Goal: Information Seeking & Learning: Learn about a topic

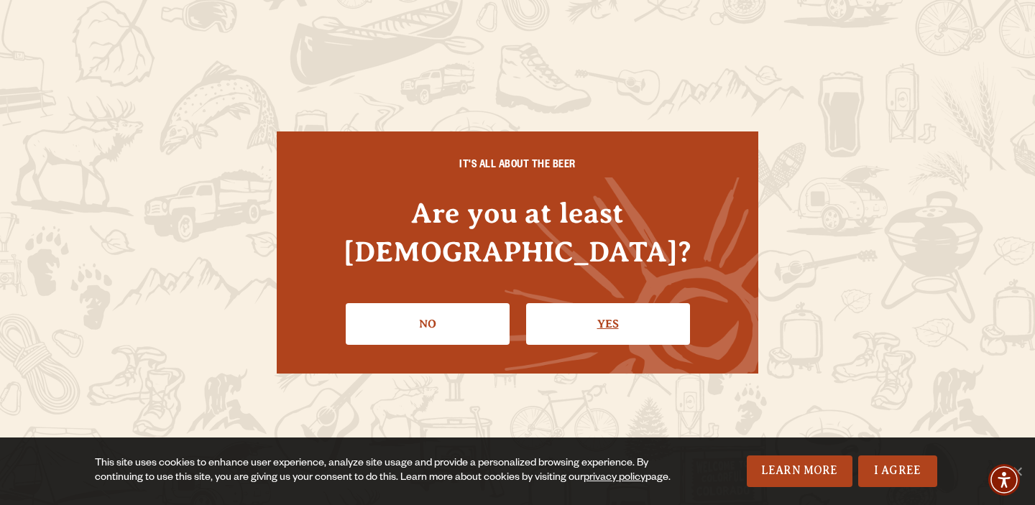
click at [621, 314] on link "Yes" at bounding box center [608, 324] width 164 height 42
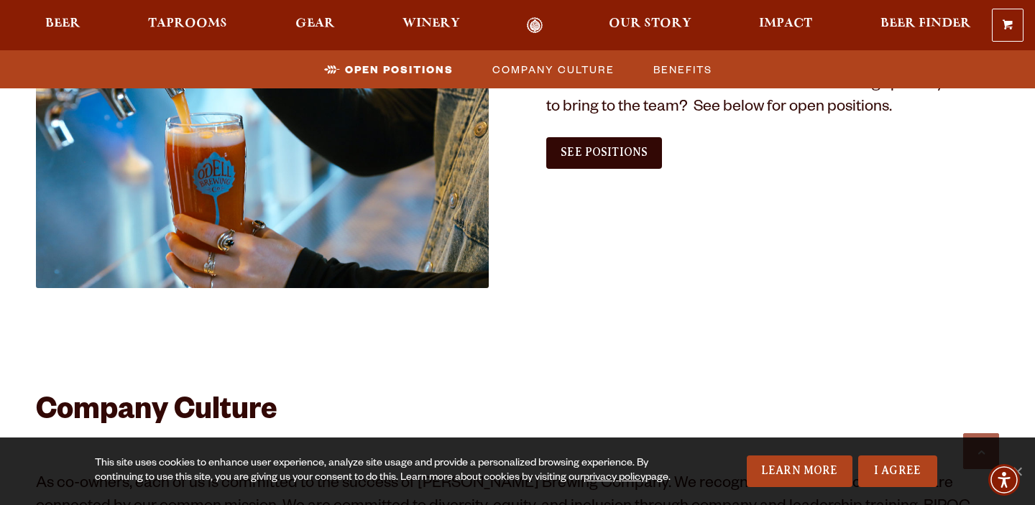
scroll to position [957, 0]
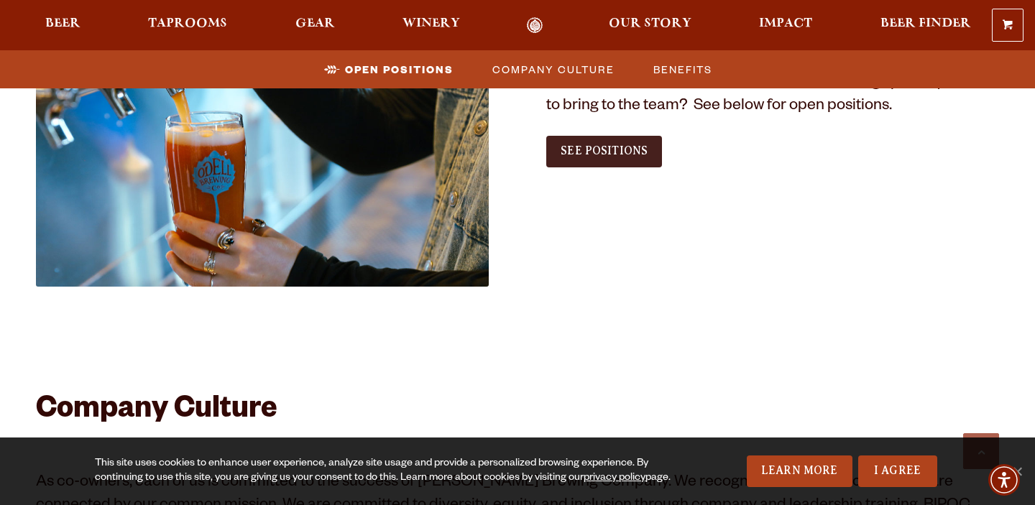
click at [595, 158] on link "See Positions" at bounding box center [604, 152] width 116 height 32
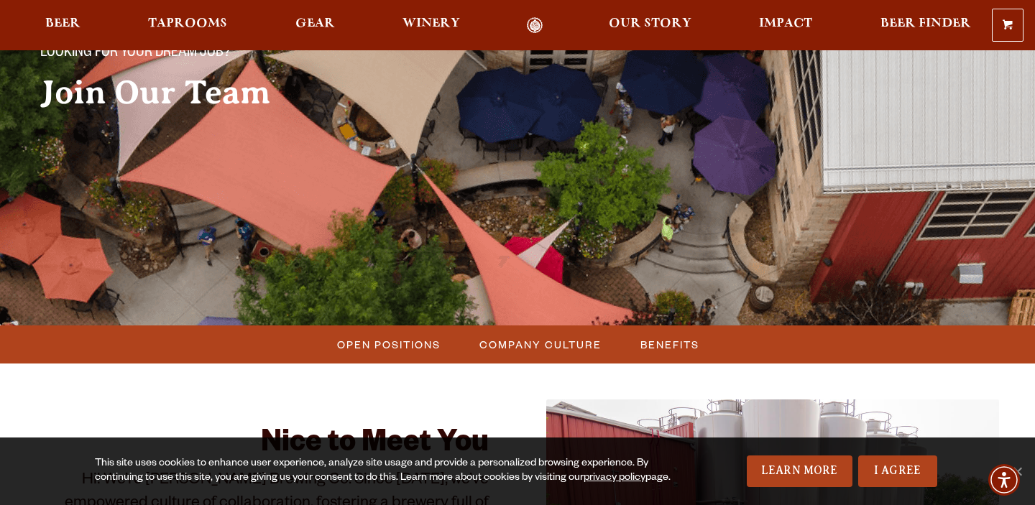
scroll to position [136, 0]
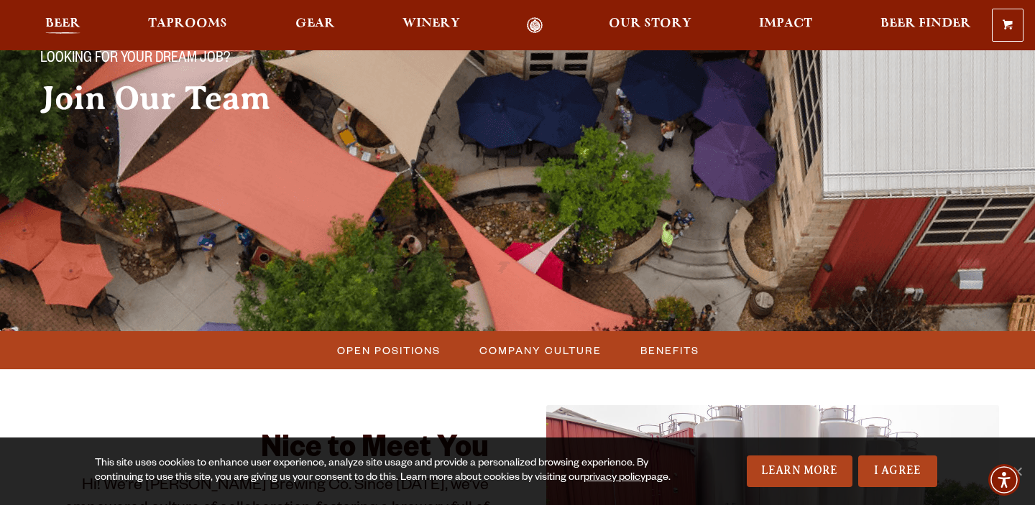
click at [70, 22] on span "Beer" at bounding box center [62, 24] width 35 height 12
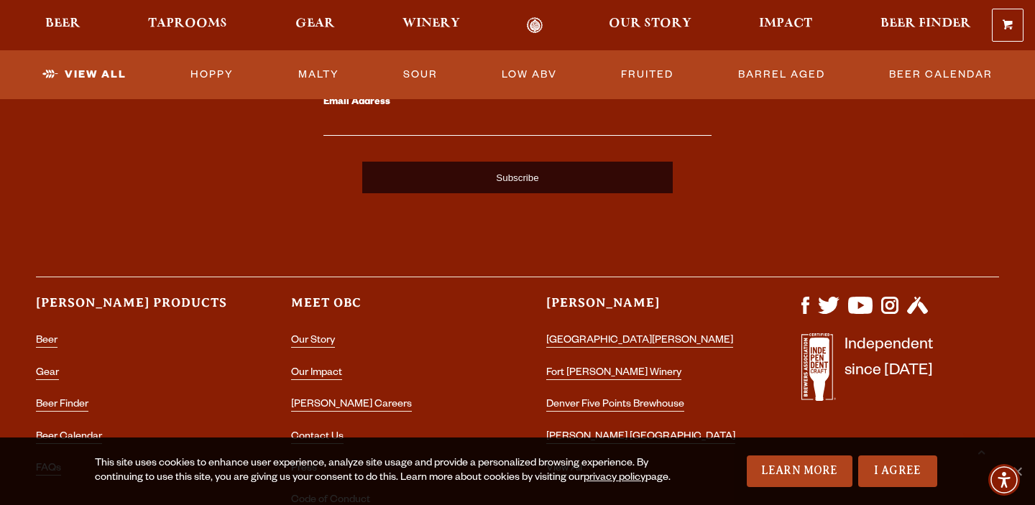
scroll to position [3775, 0]
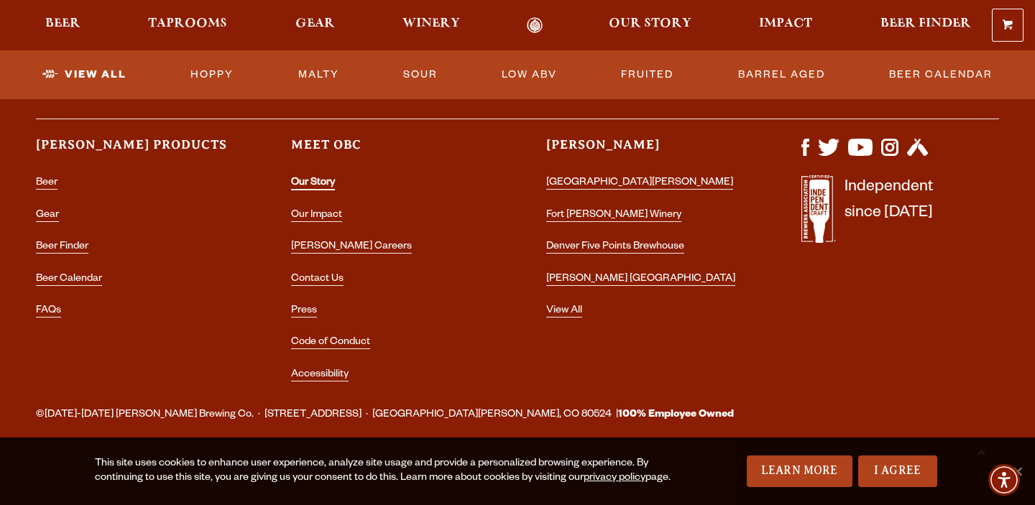
click at [319, 183] on link "Our Story" at bounding box center [313, 184] width 44 height 13
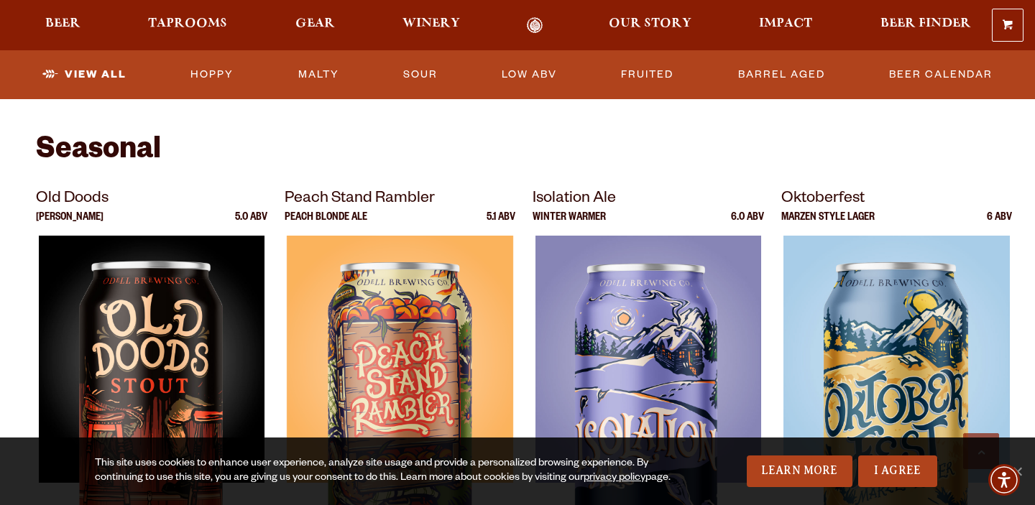
scroll to position [1360, 0]
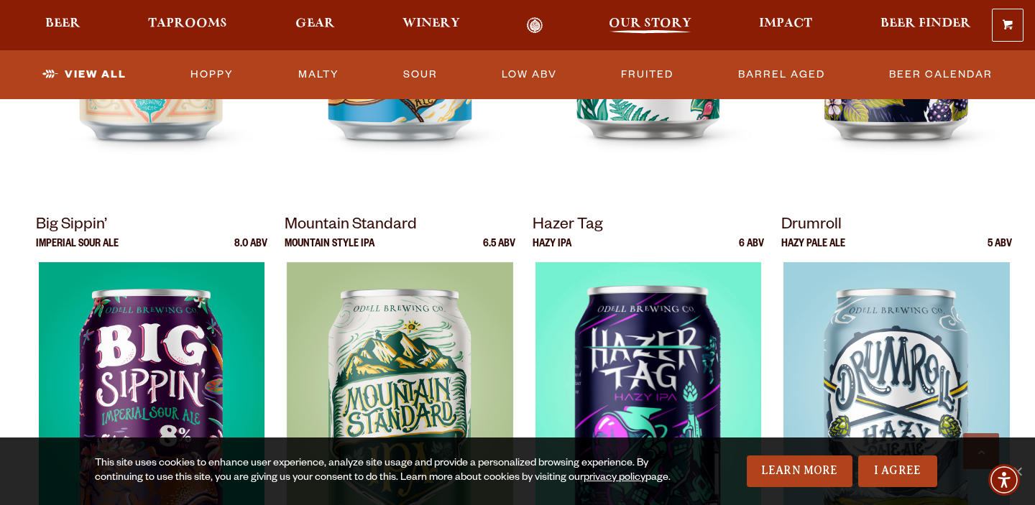
click at [672, 22] on span "Our Story" at bounding box center [650, 24] width 83 height 12
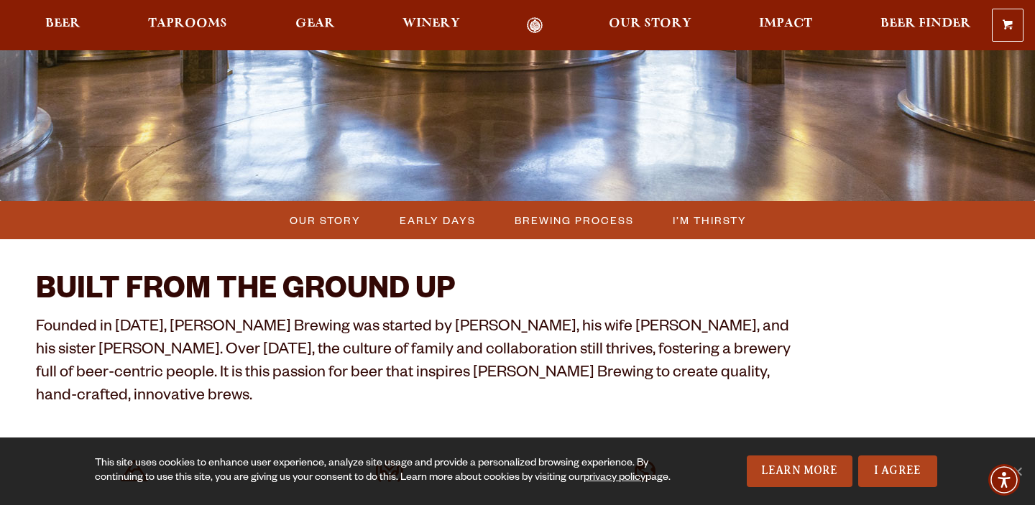
scroll to position [272, 0]
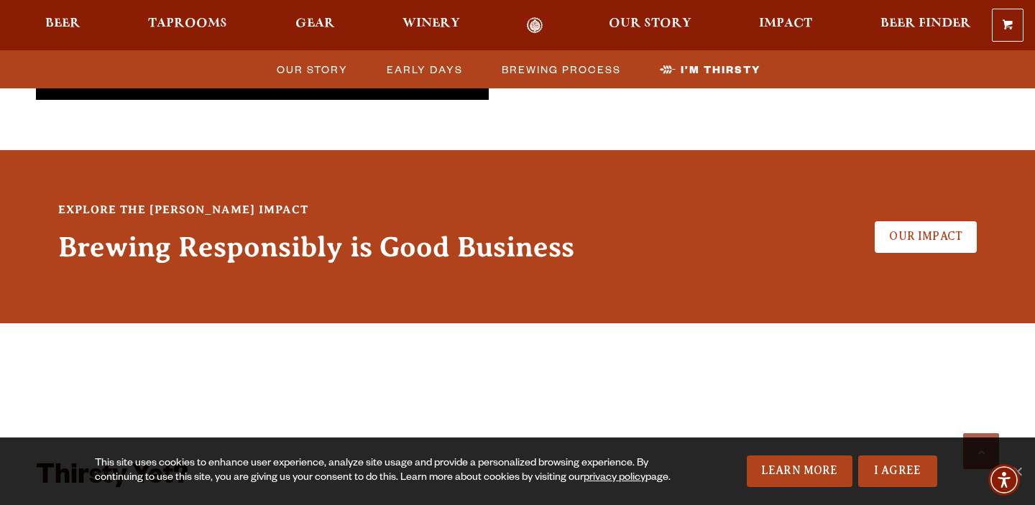
scroll to position [3610, 0]
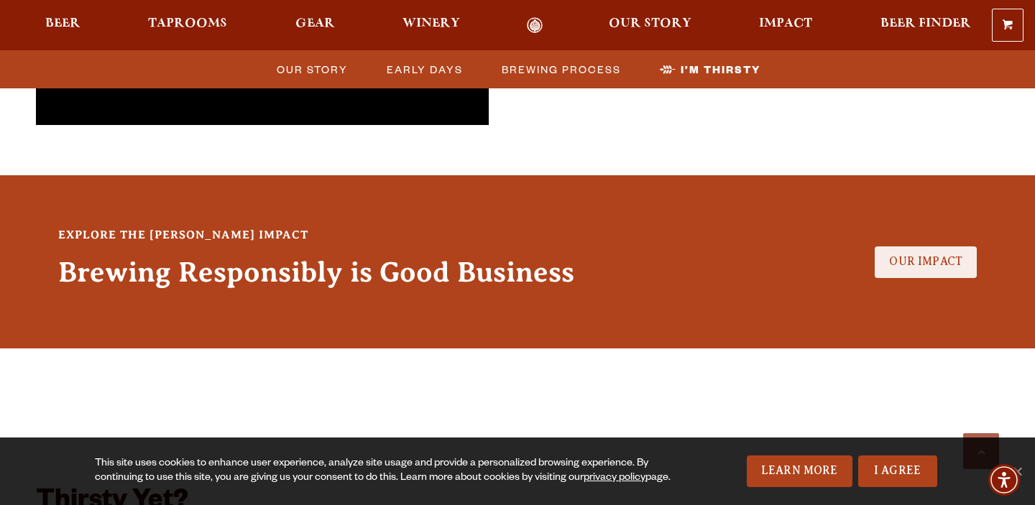
click at [927, 255] on span "Our Impact" at bounding box center [925, 261] width 73 height 13
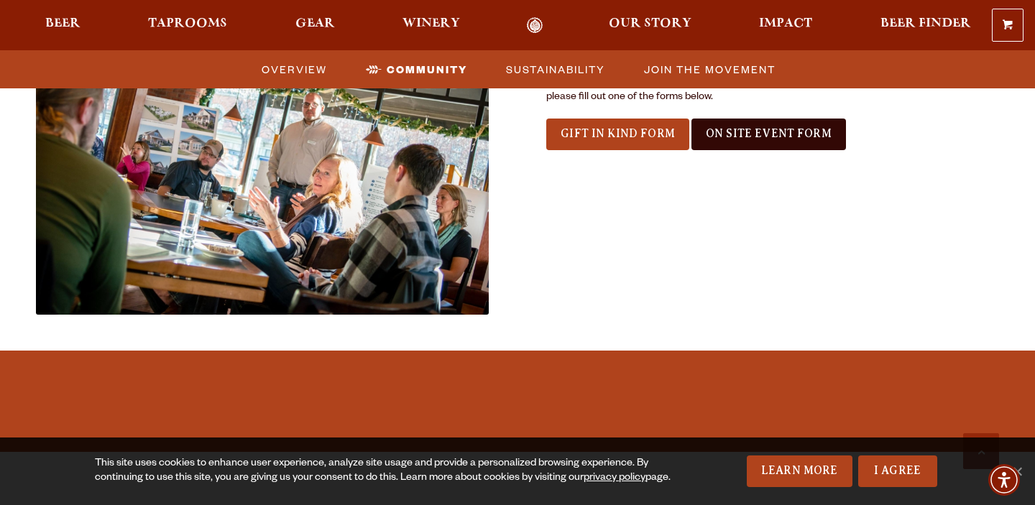
scroll to position [1662, 0]
